Goal: Find specific page/section: Find specific page/section

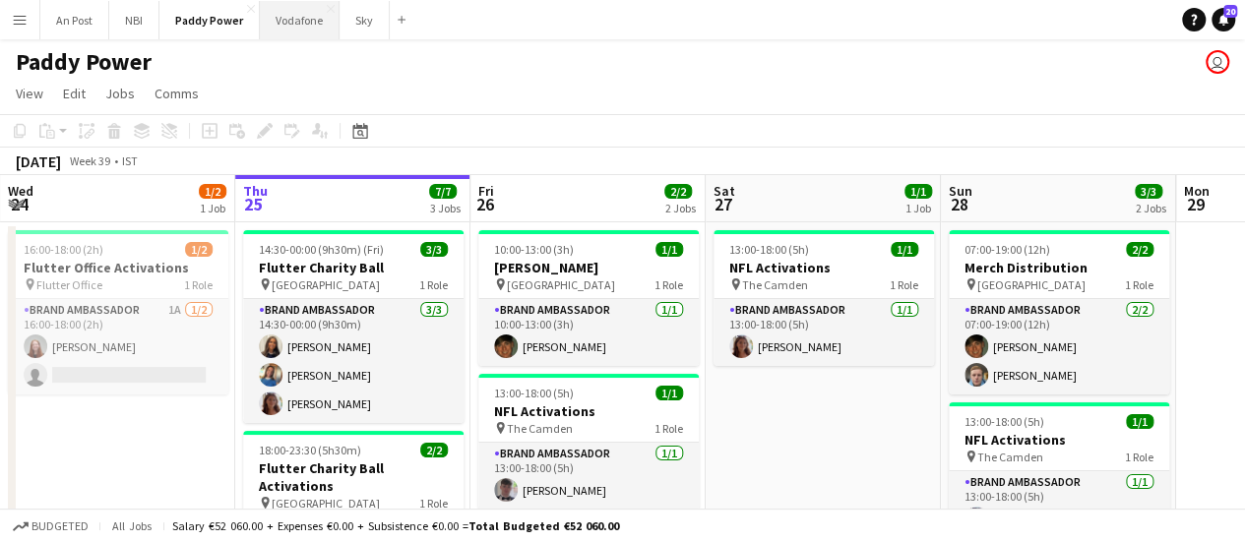
click at [293, 25] on button "Vodafone Close" at bounding box center [300, 20] width 80 height 38
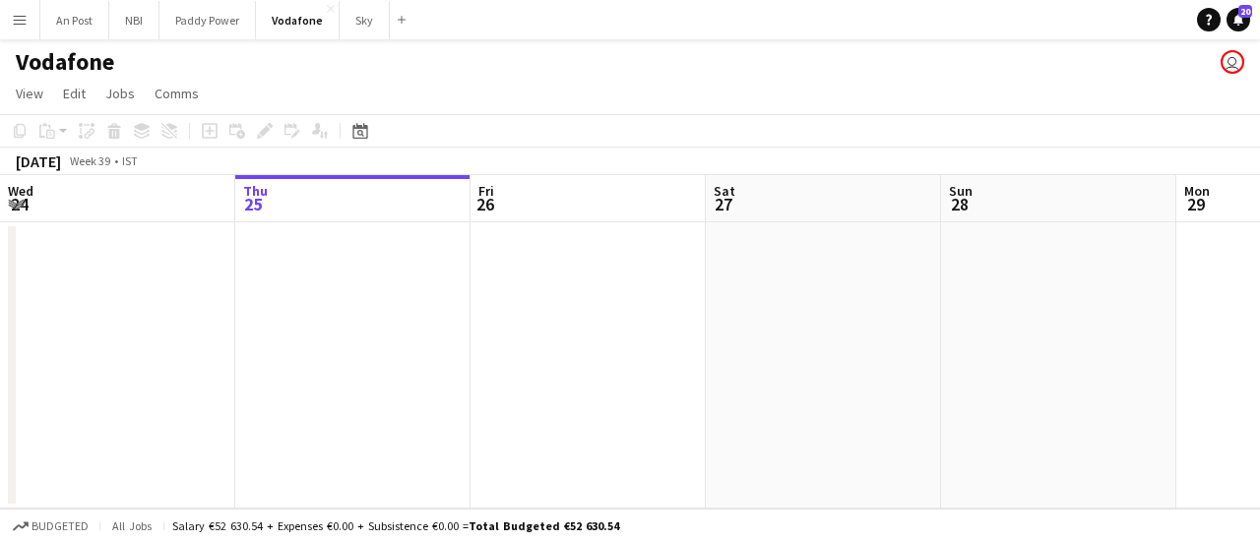
drag, startPoint x: 781, startPoint y: 330, endPoint x: 476, endPoint y: 314, distance: 305.6
click at [413, 321] on app-calendar-viewport "Mon 22 Tue 23 Wed 24 Thu 25 Fri 26 Sat 27 Sun 28 Mon 29 Tue 30 Wed 1 Thu 2" at bounding box center [630, 342] width 1260 height 334
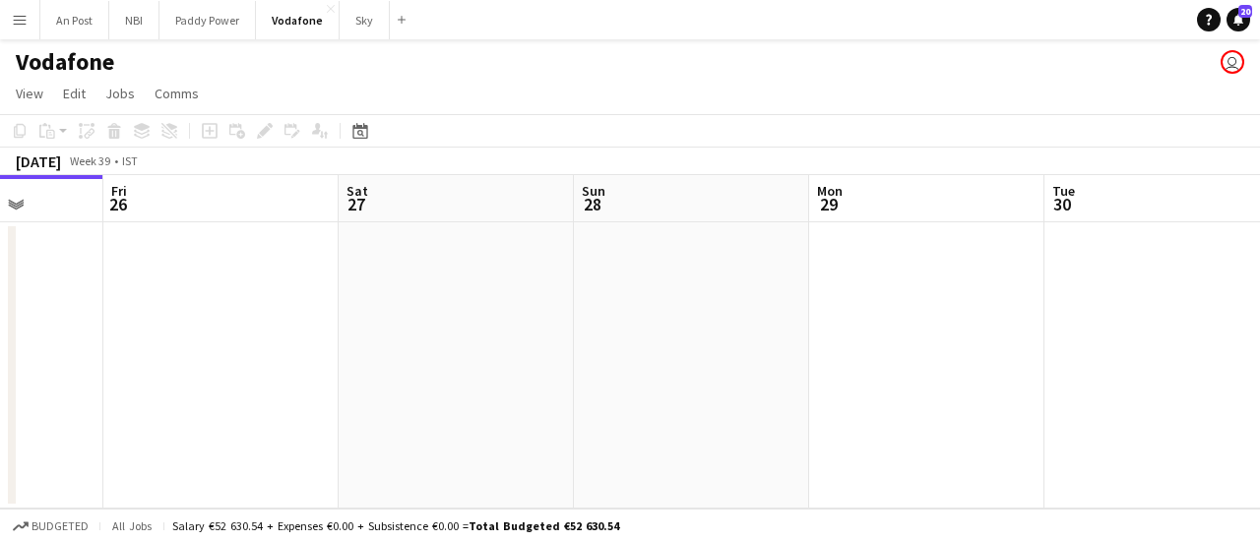
drag, startPoint x: 743, startPoint y: 316, endPoint x: 215, endPoint y: 308, distance: 528.7
click at [222, 308] on app-calendar-viewport "Mon 22 Tue 23 Wed 24 Thu 25 Fri 26 Sat 27 Sun 28 Mon 29 Tue 30 Wed 1 Thu 2" at bounding box center [630, 342] width 1260 height 334
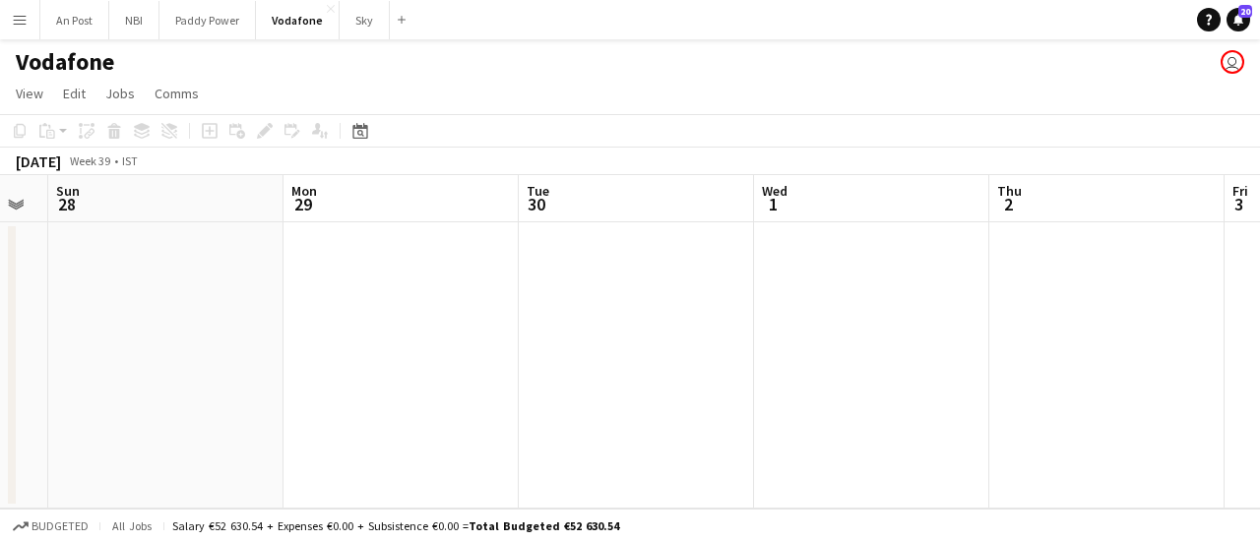
drag, startPoint x: 343, startPoint y: 345, endPoint x: 352, endPoint y: 351, distance: 12.0
click at [162, 348] on app-calendar-viewport "Wed 24 Thu 25 Fri 26 Sat 27 Sun 28 Mon 29 Tue 30 Wed 1 Thu 2 Fri 3 Sat 4" at bounding box center [630, 342] width 1260 height 334
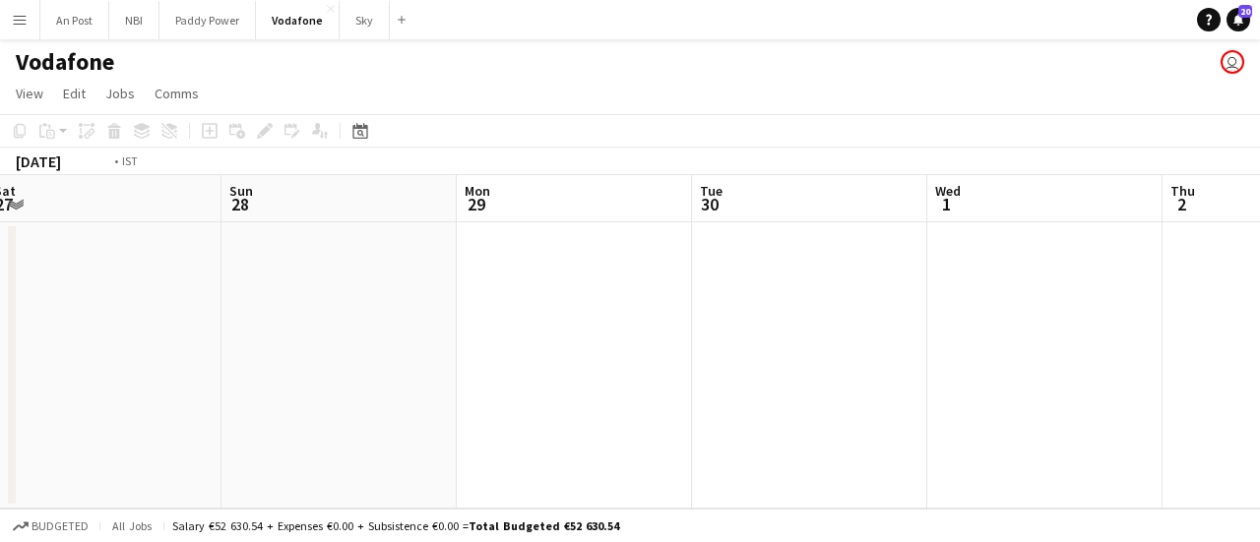
drag, startPoint x: 352, startPoint y: 351, endPoint x: 102, endPoint y: 348, distance: 250.1
click at [88, 357] on app-calendar-viewport "Wed 24 Thu 25 Fri 26 Sat 27 Sun 28 Mon 29 Tue 30 Wed 1 Thu 2 Fri 3 Sat 4" at bounding box center [630, 342] width 1260 height 334
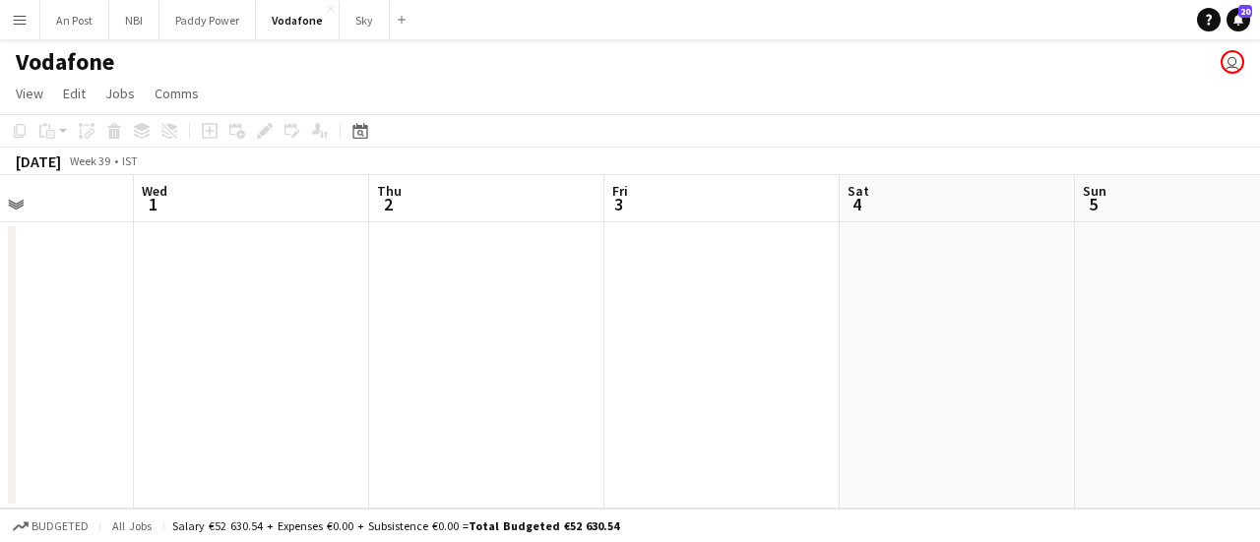
click at [153, 335] on app-calendar-viewport "Sun 28 Mon 29 Tue 30 Wed 1 Thu 2 Fri 3 Sat 4 Sun 5 Mon 6 Tue 7 Wed 8" at bounding box center [630, 342] width 1260 height 334
click at [267, 317] on app-calendar-viewport "Tue 30 Wed 1 Thu 2 Fri 3 Sat 4 Sun 5 Mon 6 Tue 7 Wed 8 Thu 9 2/2 1 Job Fri 10 1…" at bounding box center [630, 342] width 1260 height 334
click at [374, 321] on app-calendar-viewport "Tue 30 Wed 1 Thu 2 Fri 3 Sat 4 Sun 5 Mon 6 Tue 7 Wed 8 Thu 9 2/2 1 Job Fri 10 1…" at bounding box center [630, 342] width 1260 height 334
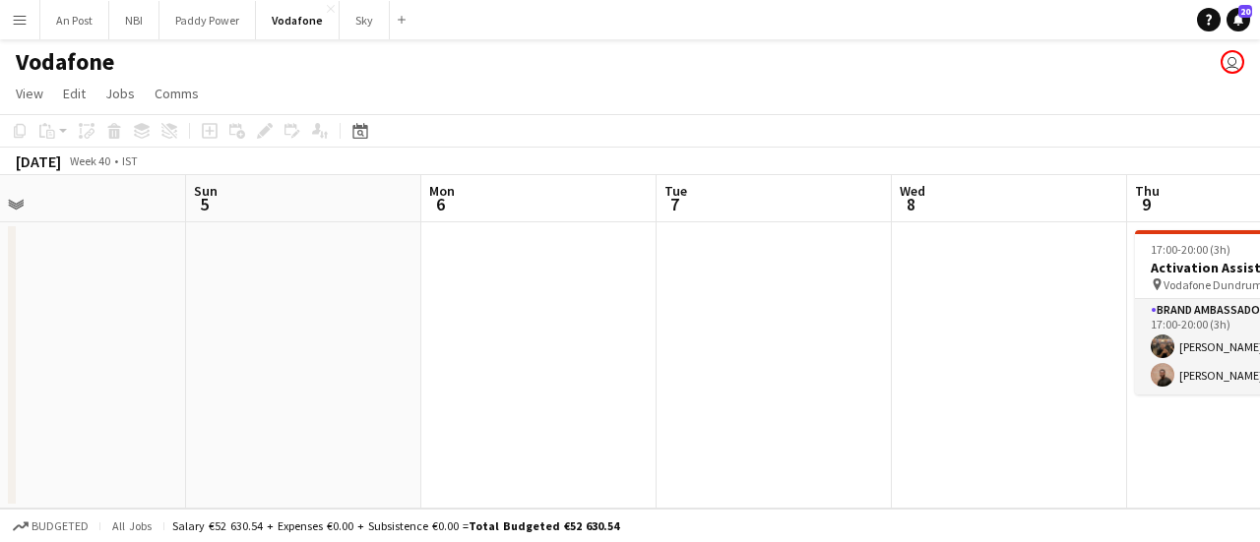
drag, startPoint x: 667, startPoint y: 302, endPoint x: 440, endPoint y: 296, distance: 227.5
click at [389, 309] on app-calendar-viewport "Thu 2 Fri 3 Sat 4 Sun 5 Mon 6 Tue 7 Wed 8 Thu 9 2/2 1 Job Fri 10 Sat 11 Sun 12 …" at bounding box center [630, 342] width 1260 height 334
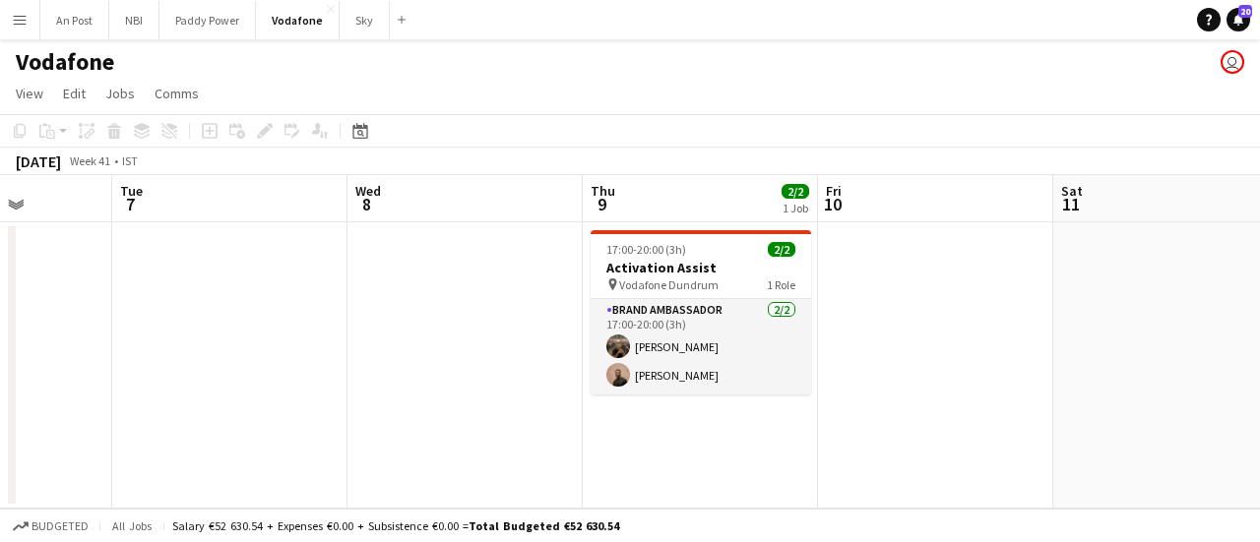
scroll to position [0, 598]
drag, startPoint x: 660, startPoint y: 302, endPoint x: 384, endPoint y: 296, distance: 275.7
click at [384, 296] on app-calendar-viewport "Sat 4 Sun 5 Mon 6 Tue 7 Wed 8 Thu 9 2/2 1 Job Fri 10 Sat 11 Sun 12 Mon 13 Tue 1…" at bounding box center [630, 342] width 1260 height 334
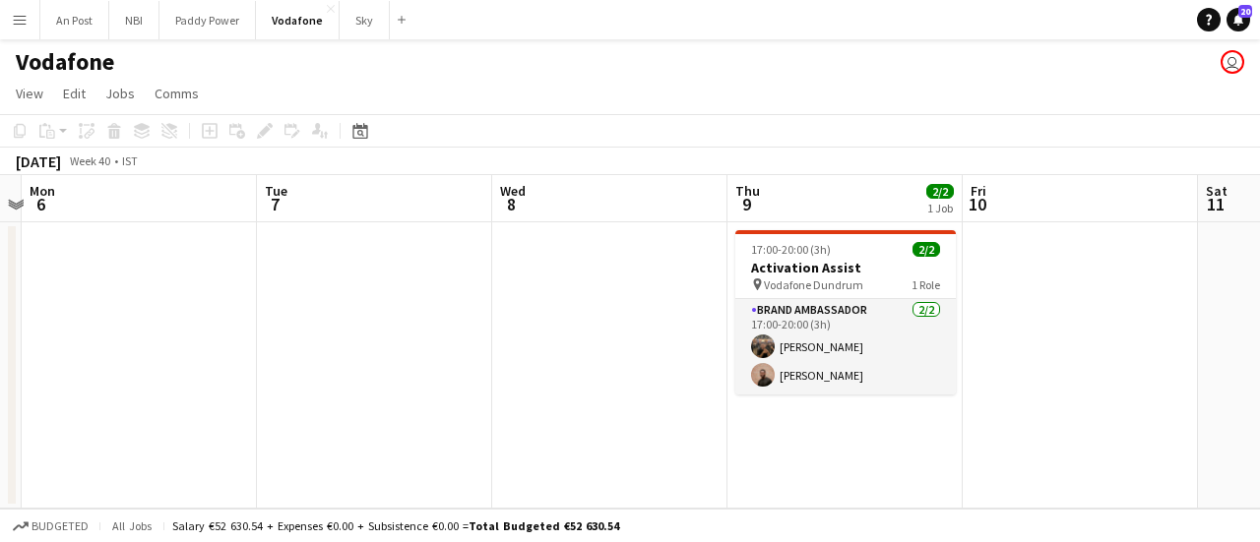
scroll to position [0, 422]
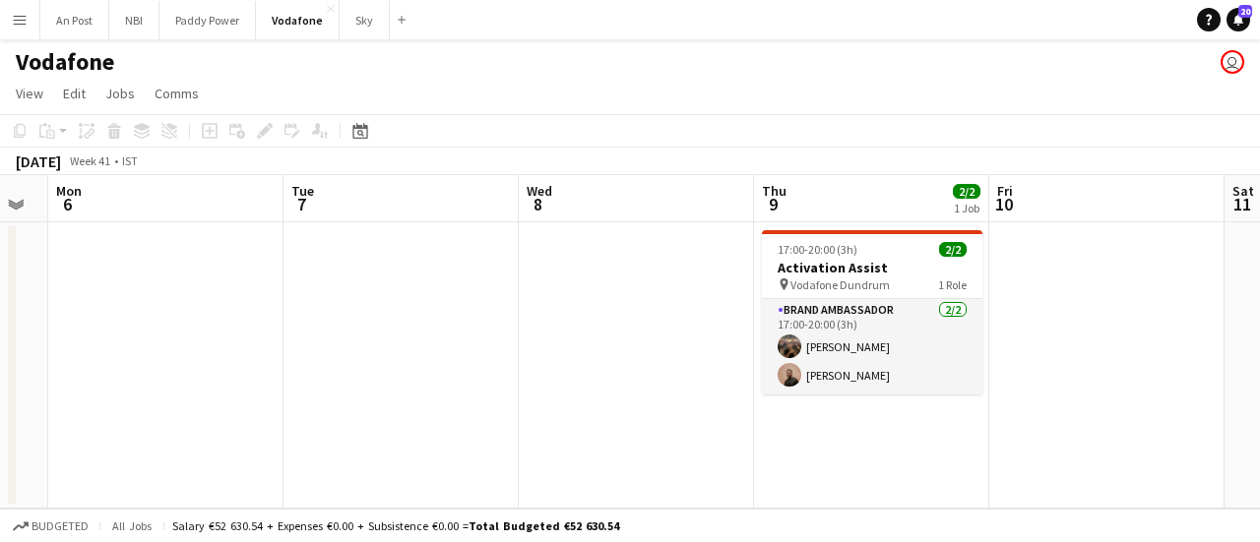
drag, startPoint x: 469, startPoint y: 304, endPoint x: 644, endPoint y: 311, distance: 175.4
click at [644, 311] on app-calendar-viewport "Sat 4 Sun 5 Mon 6 Tue 7 Wed 8 Thu 9 2/2 1 Job Fri 10 Sat 11 Sun 12 Mon 13 Tue 1…" at bounding box center [630, 342] width 1260 height 334
